Goal: Task Accomplishment & Management: Use online tool/utility

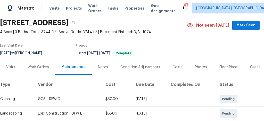
scroll to position [103, 0]
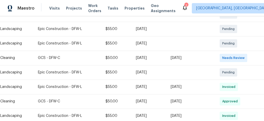
click at [239, 57] on span "Needs Review" at bounding box center [234, 57] width 24 height 5
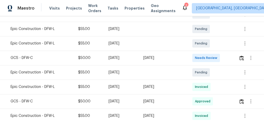
scroll to position [103, 30]
click at [240, 59] on img "button" at bounding box center [241, 57] width 4 height 5
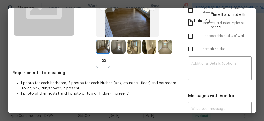
scroll to position [0, 0]
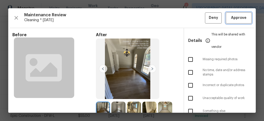
click at [237, 16] on span "Approve" at bounding box center [238, 18] width 15 height 6
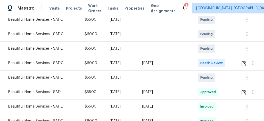
scroll to position [103, 30]
click at [241, 61] on img "button" at bounding box center [243, 63] width 4 height 5
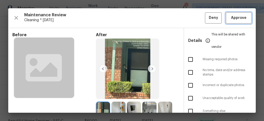
click at [237, 16] on span "Approve" at bounding box center [238, 18] width 15 height 6
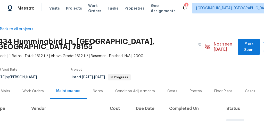
scroll to position [0, 0]
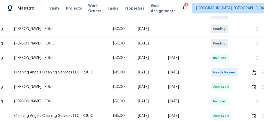
scroll to position [103, 30]
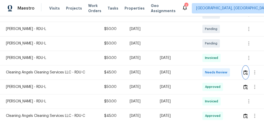
click at [243, 72] on img "button" at bounding box center [245, 72] width 4 height 5
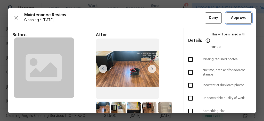
click at [237, 18] on span "Approve" at bounding box center [238, 18] width 15 height 6
